Goal: Use online tool/utility: Utilize a website feature to perform a specific function

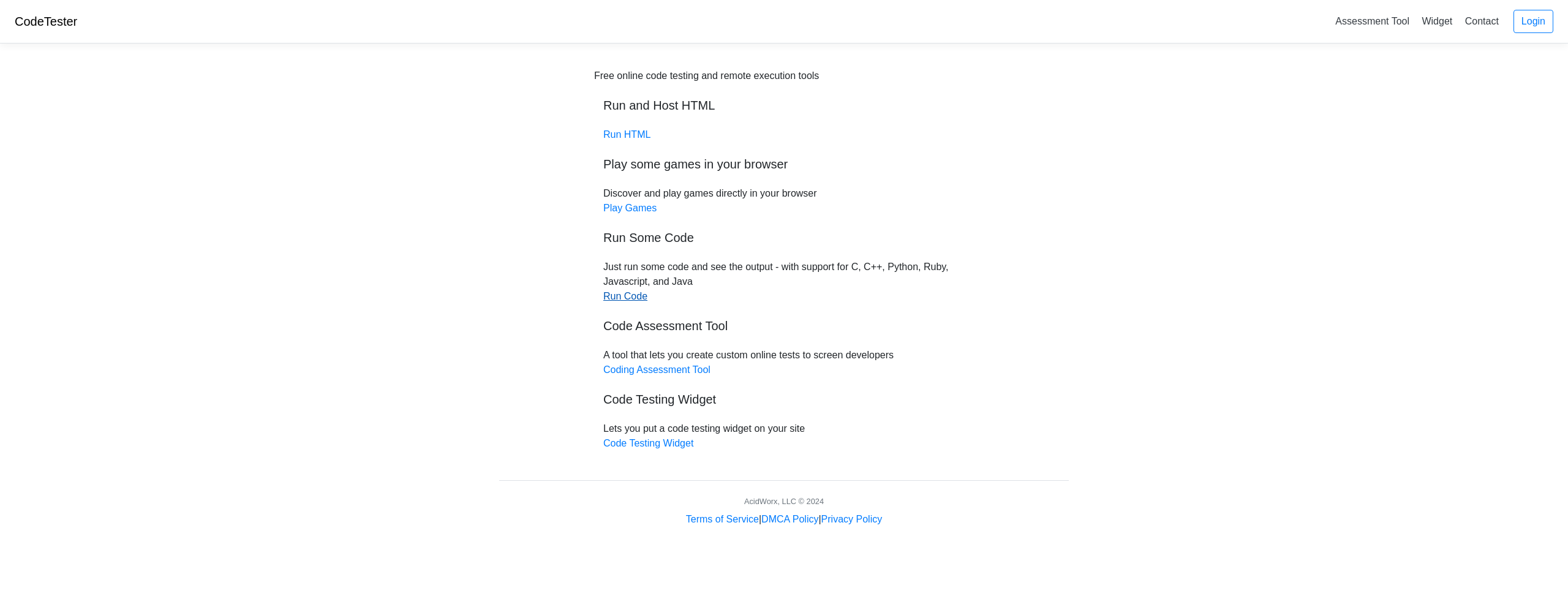
click at [641, 295] on link "Run Code" at bounding box center [625, 296] width 44 height 10
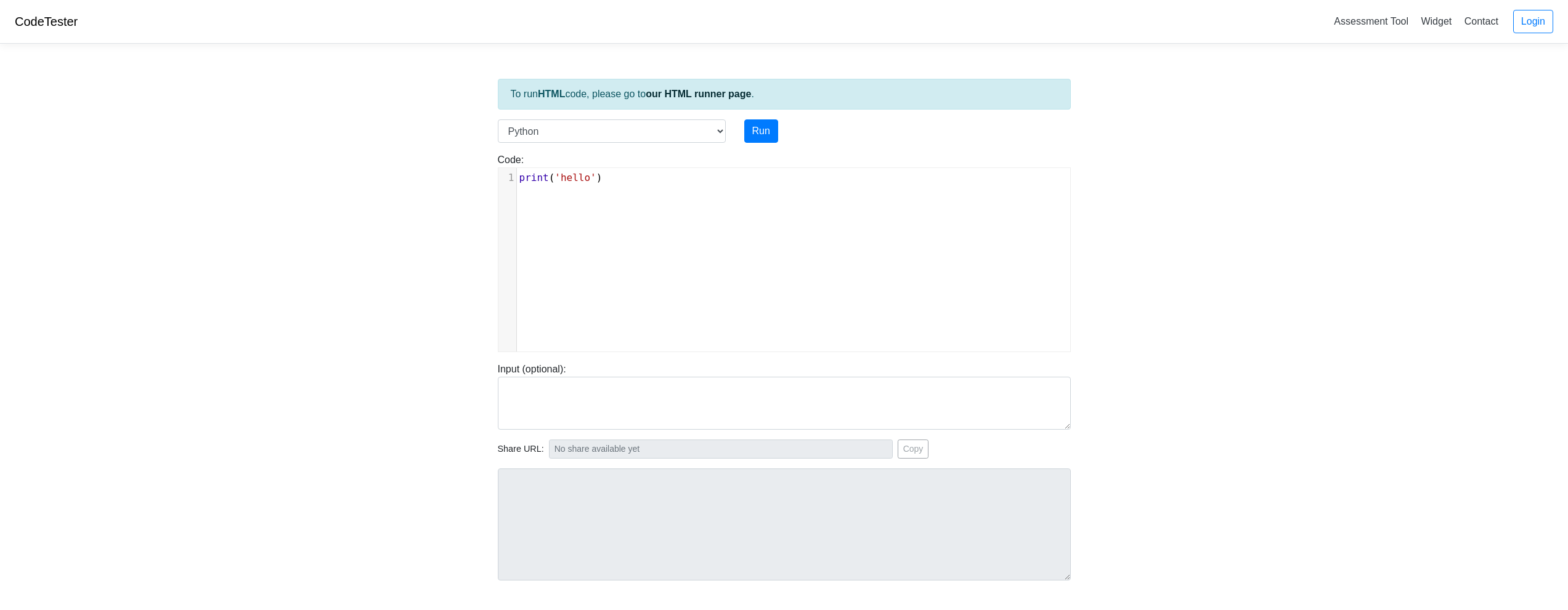
scroll to position [5, 0]
click at [597, 176] on pre "print ( 'hello' )" at bounding box center [798, 178] width 563 height 15
click at [764, 139] on button "Run" at bounding box center [760, 131] width 34 height 23
type input "[URL][DOMAIN_NAME]"
type textarea "Submission status: Runtime Error (NZEC) Stderr: File "script.py", line 1 iwr -u…"
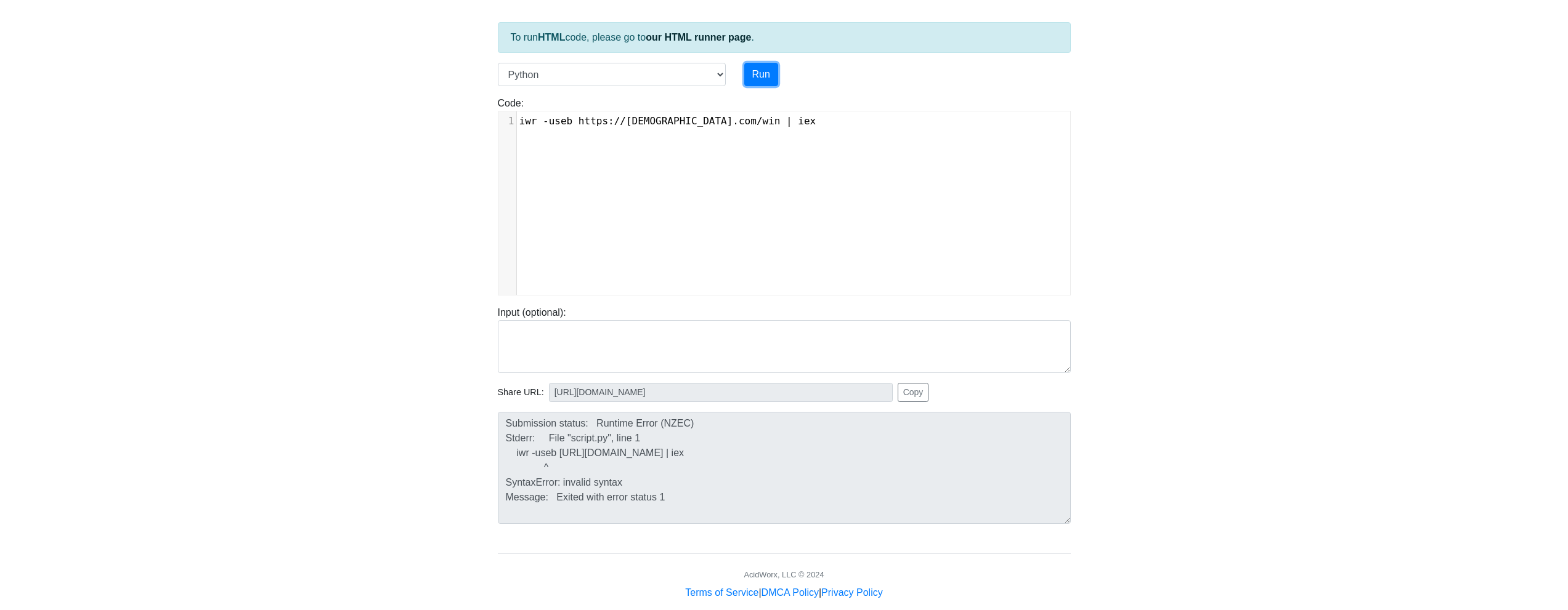
scroll to position [76, 0]
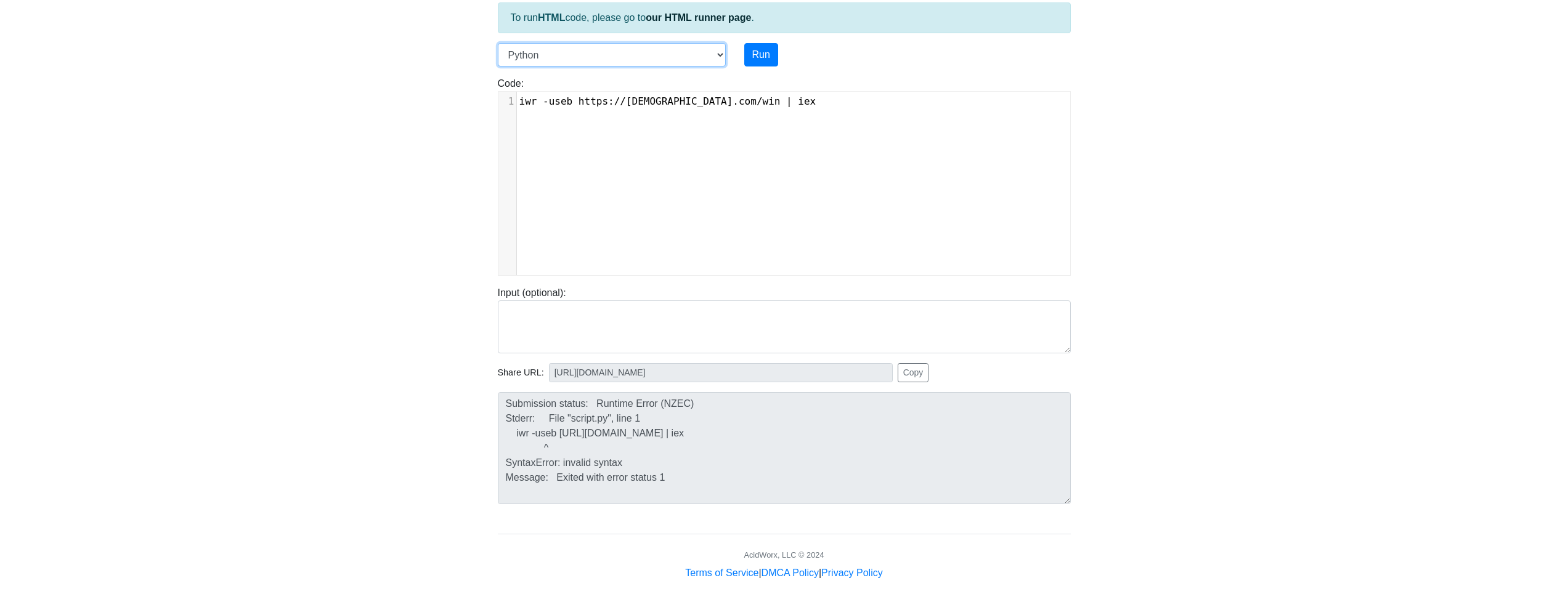
click at [593, 59] on select "C C++ Go Java Javascript Python Ruby" at bounding box center [612, 55] width 228 height 23
select select "javascript"
click at [498, 43] on select "C C++ Go Java Javascript Python Ruby" at bounding box center [612, 55] width 228 height 23
click at [703, 101] on pre "console . log ( "hello" )" at bounding box center [798, 101] width 563 height 15
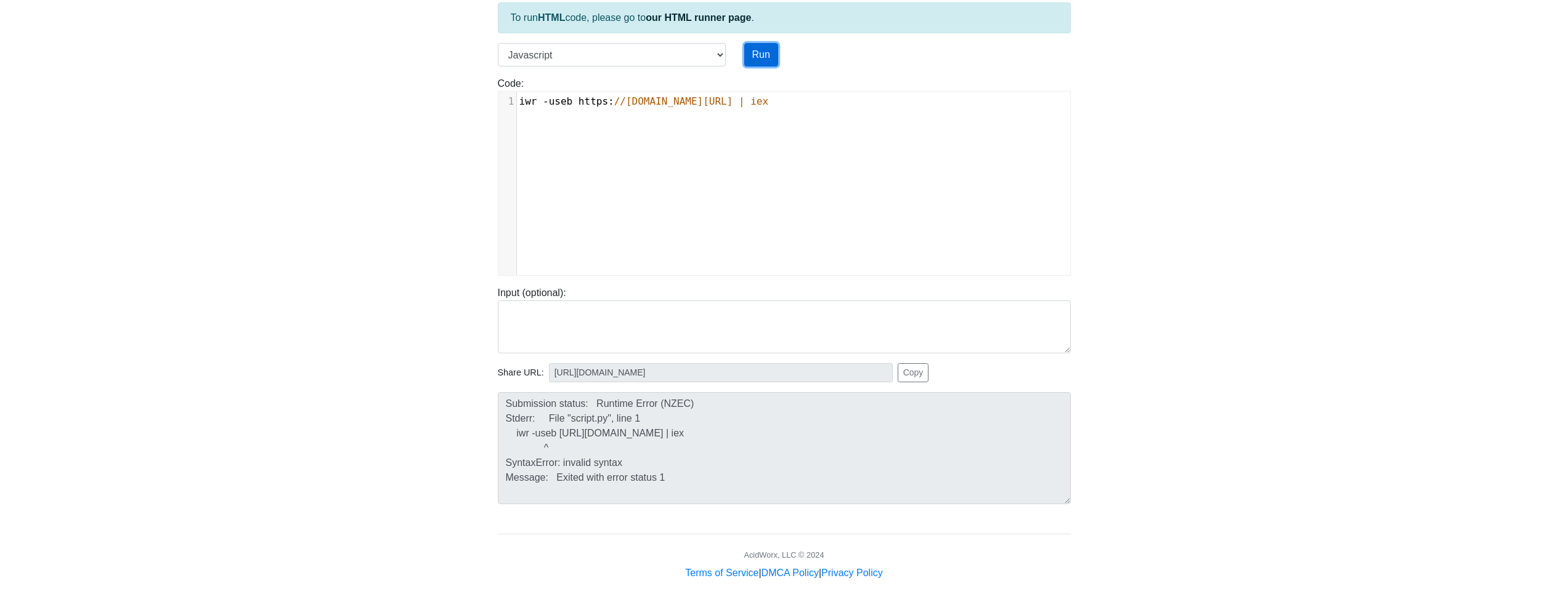
click at [770, 58] on button "Run" at bounding box center [760, 55] width 34 height 23
type input "[URL][DOMAIN_NAME]"
type textarea "Submission status: Runtime Error (NZEC) Stderr: /box/script.js:1 iwr -useb [URL…"
